Goal: Task Accomplishment & Management: Use online tool/utility

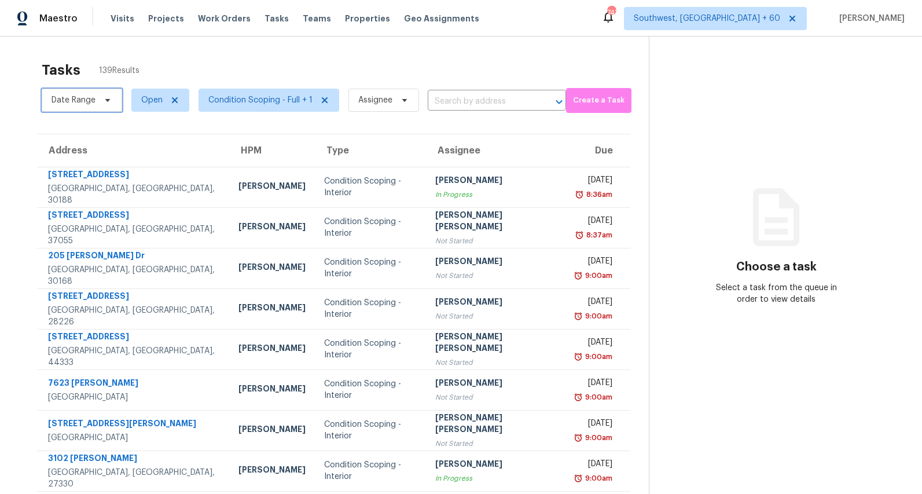
click at [87, 99] on span "Date Range" at bounding box center [74, 100] width 44 height 12
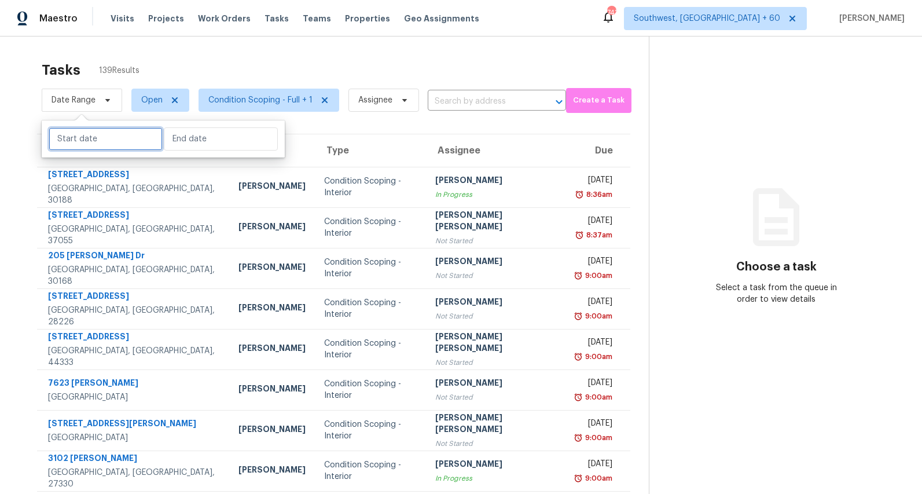
click at [86, 140] on input "text" at bounding box center [106, 138] width 114 height 23
select select "8"
select select "2025"
select select "9"
select select "2025"
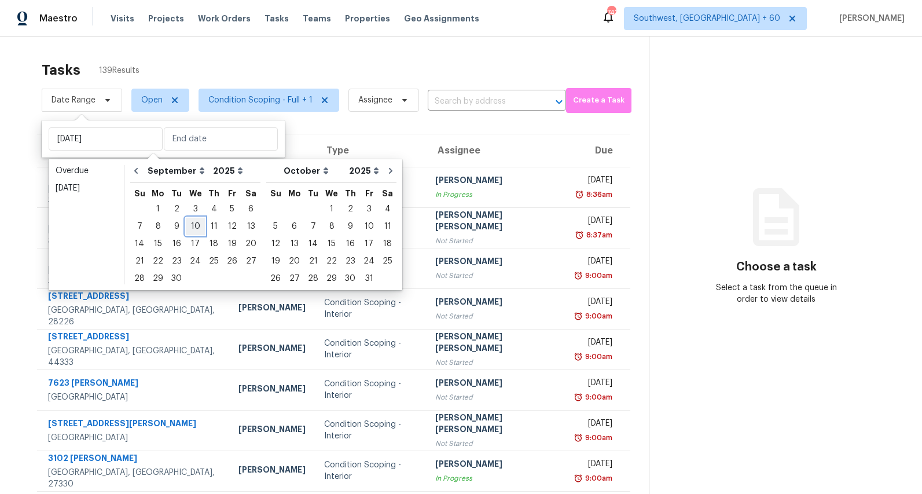
click at [193, 228] on div "10" at bounding box center [195, 226] width 19 height 16
type input "[DATE]"
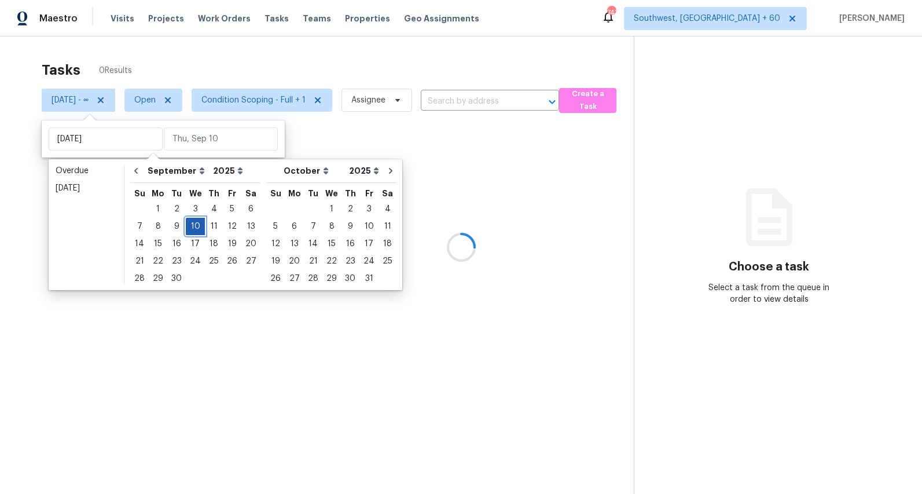
click at [193, 228] on div "10" at bounding box center [195, 226] width 19 height 16
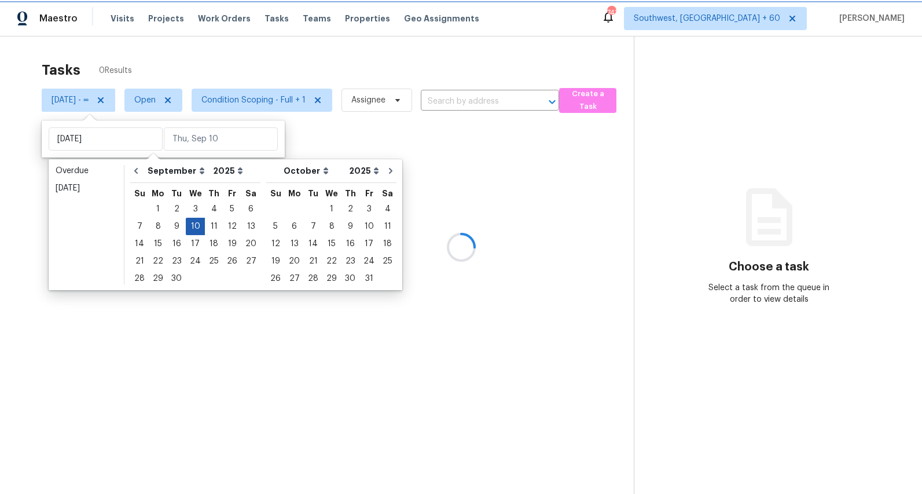
type input "[DATE]"
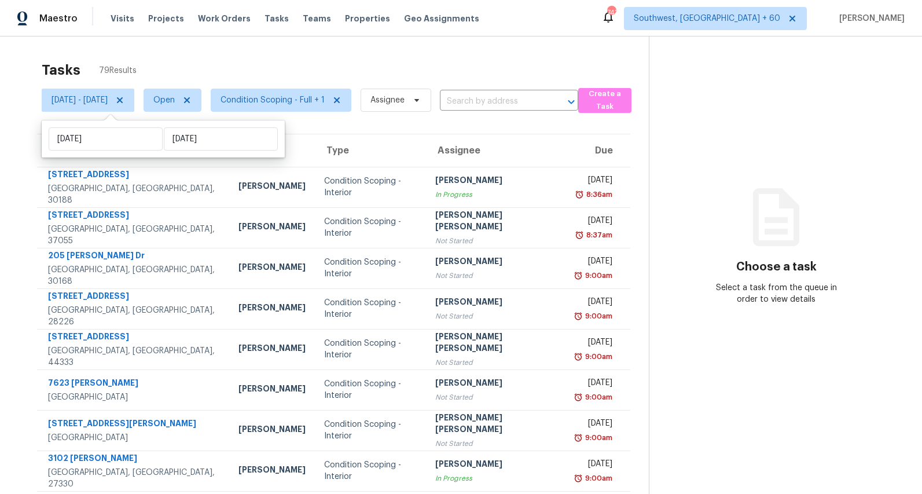
click at [190, 58] on div "Tasks 79 Results" at bounding box center [345, 70] width 607 height 30
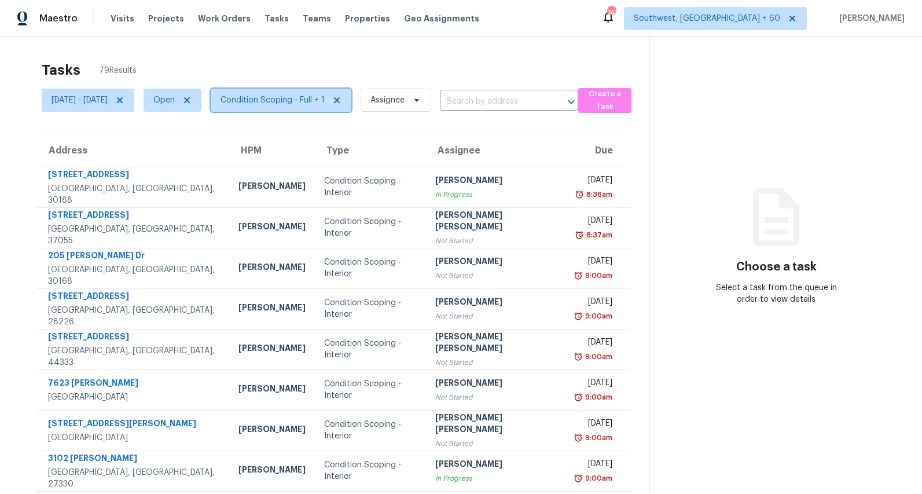
click at [304, 101] on span "Condition Scoping - Full + 1" at bounding box center [273, 100] width 104 height 12
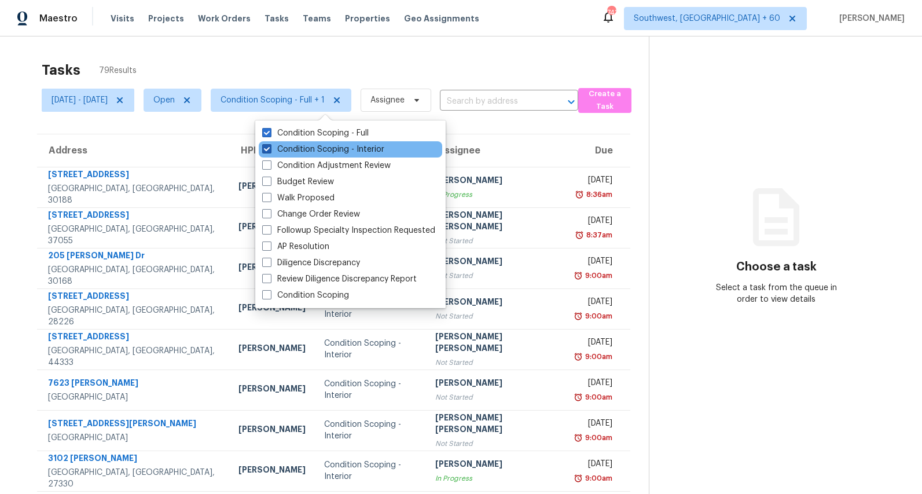
click at [303, 152] on label "Condition Scoping - Interior" at bounding box center [323, 150] width 122 height 12
click at [270, 151] on input "Condition Scoping - Interior" at bounding box center [266, 148] width 8 height 8
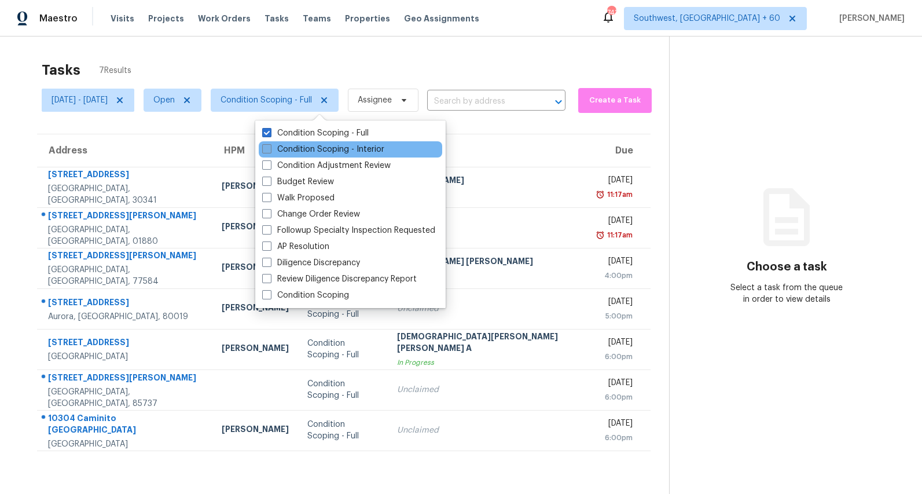
click at [303, 152] on label "Condition Scoping - Interior" at bounding box center [323, 150] width 122 height 12
click at [270, 151] on input "Condition Scoping - Interior" at bounding box center [266, 148] width 8 height 8
checkbox input "true"
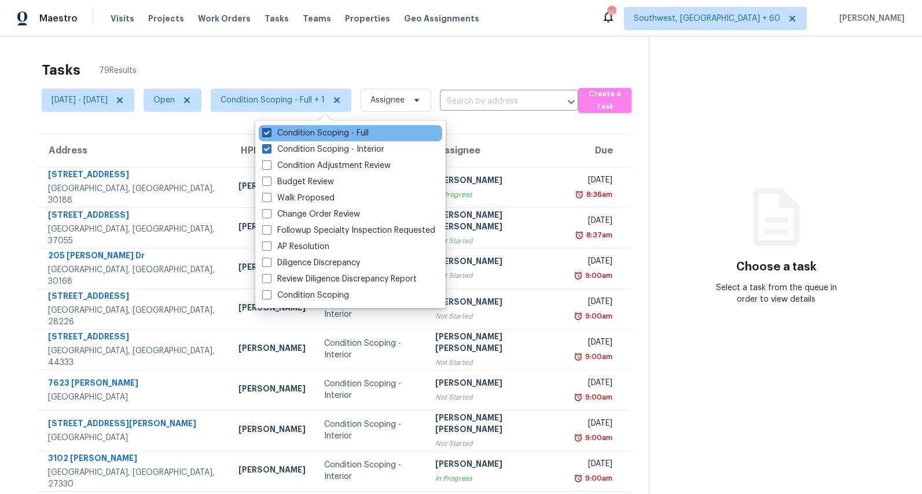
click at [303, 131] on label "Condition Scoping - Full" at bounding box center [315, 133] width 107 height 12
click at [270, 131] on input "Condition Scoping - Full" at bounding box center [266, 131] width 8 height 8
click at [303, 131] on label "Condition Scoping - Full" at bounding box center [315, 133] width 107 height 12
click at [270, 131] on input "Condition Scoping - Full" at bounding box center [266, 131] width 8 height 8
checkbox input "true"
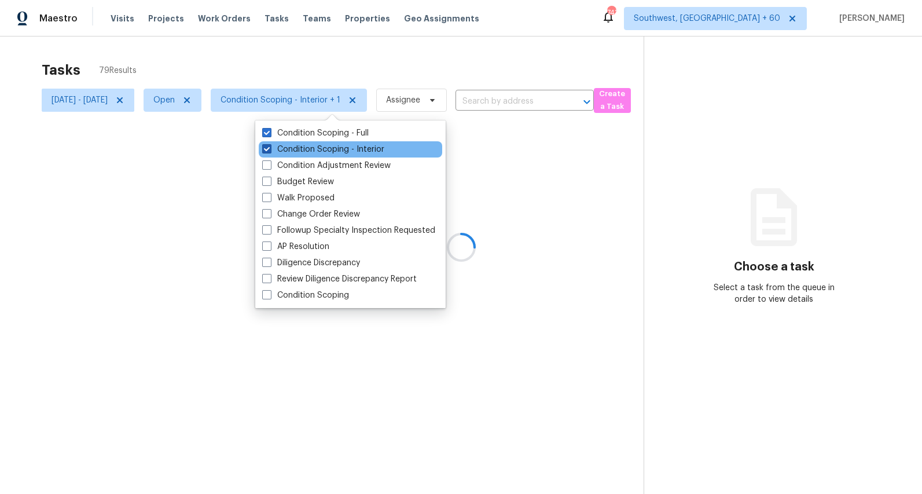
click at [303, 151] on label "Condition Scoping - Interior" at bounding box center [323, 150] width 122 height 12
click at [270, 151] on input "Condition Scoping - Interior" at bounding box center [266, 148] width 8 height 8
checkbox input "false"
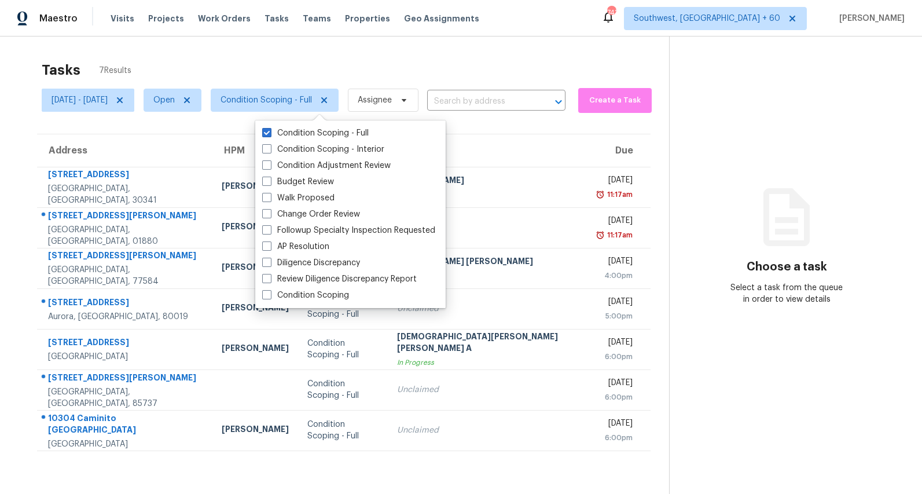
click at [256, 71] on div "Tasks 7 Results" at bounding box center [356, 70] width 628 height 30
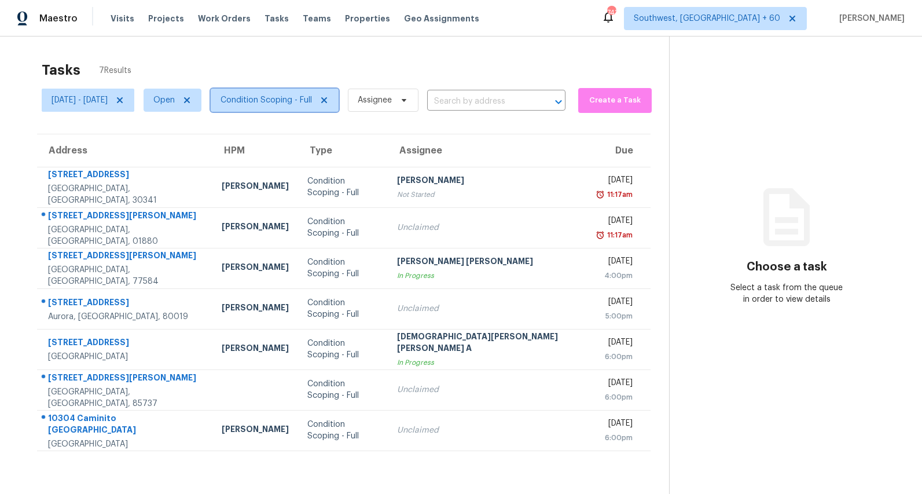
click at [312, 104] on span "Condition Scoping - Full" at bounding box center [266, 100] width 91 height 12
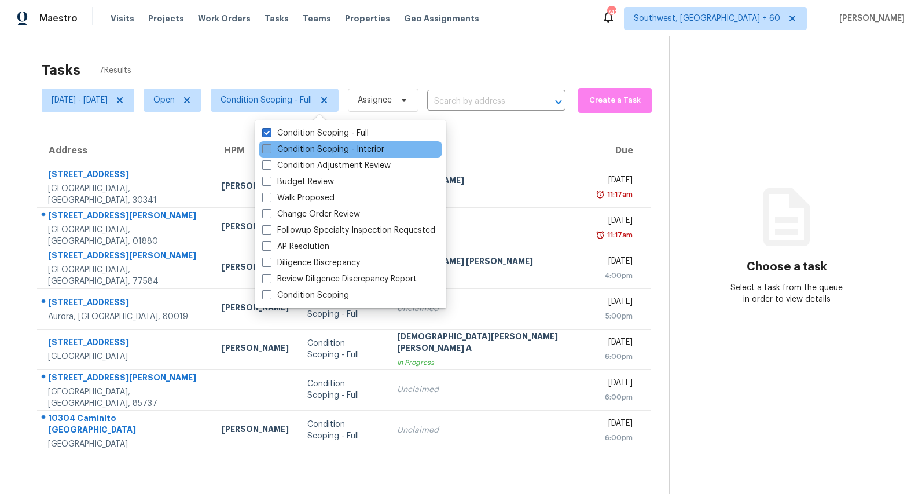
click at [319, 149] on label "Condition Scoping - Interior" at bounding box center [323, 150] width 122 height 12
click at [270, 149] on input "Condition Scoping - Interior" at bounding box center [266, 148] width 8 height 8
checkbox input "true"
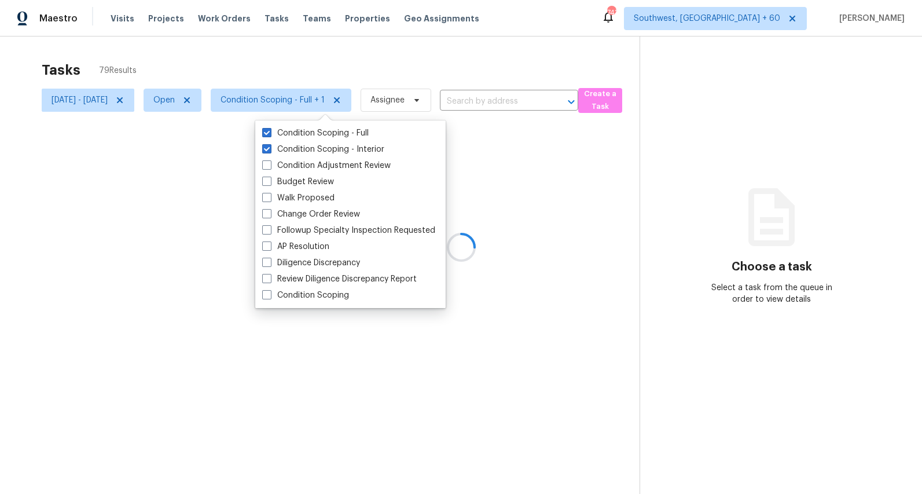
click at [263, 54] on div "Tasks 79 Results [DATE] - [DATE] Open Condition Scoping - Full + 1 Assignee ​ C…" at bounding box center [461, 283] width 922 height 494
